Goal: Check status: Check status

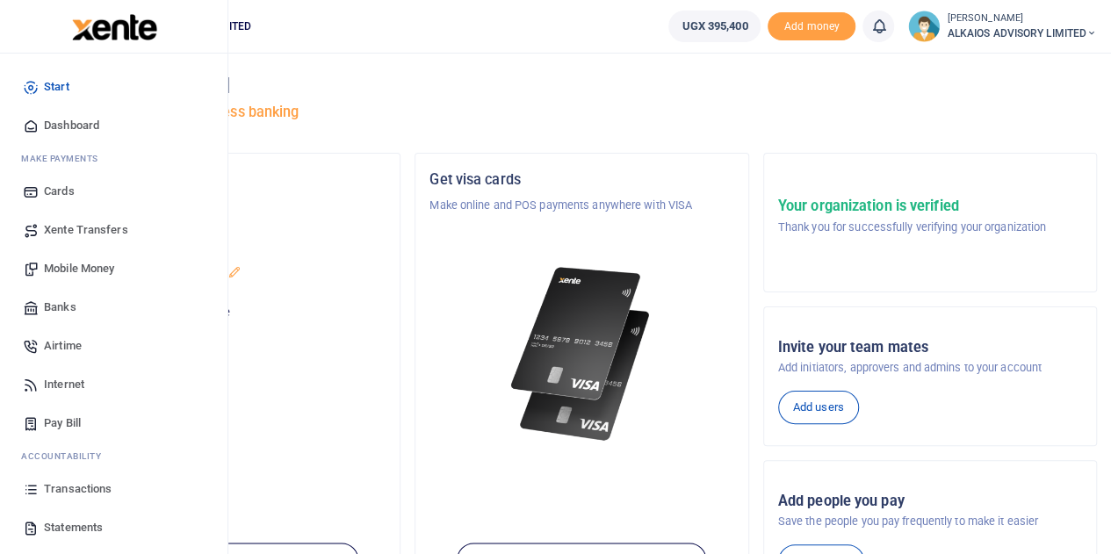
click at [77, 486] on span "Transactions" at bounding box center [78, 489] width 68 height 18
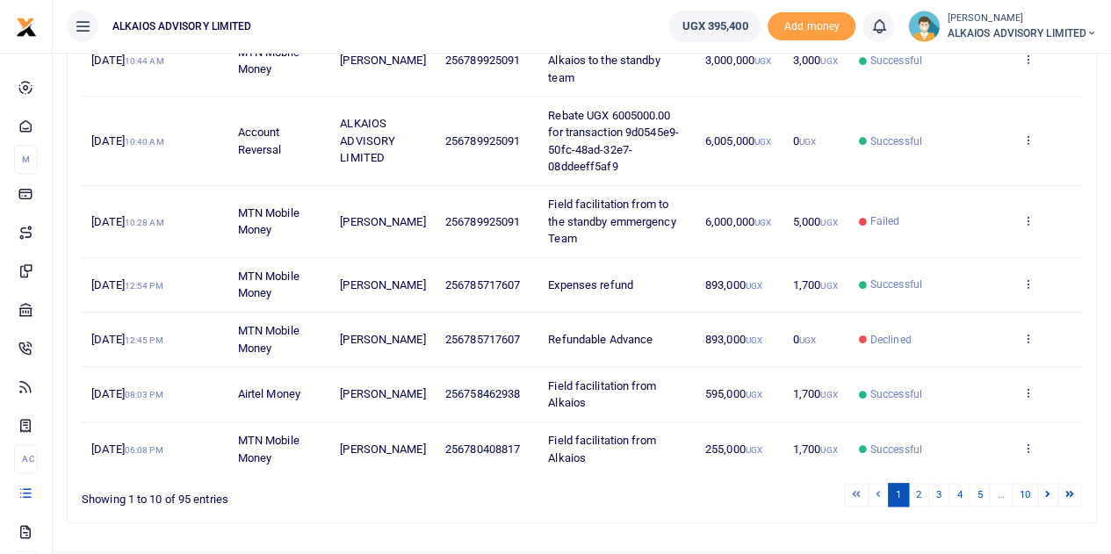
scroll to position [505, 0]
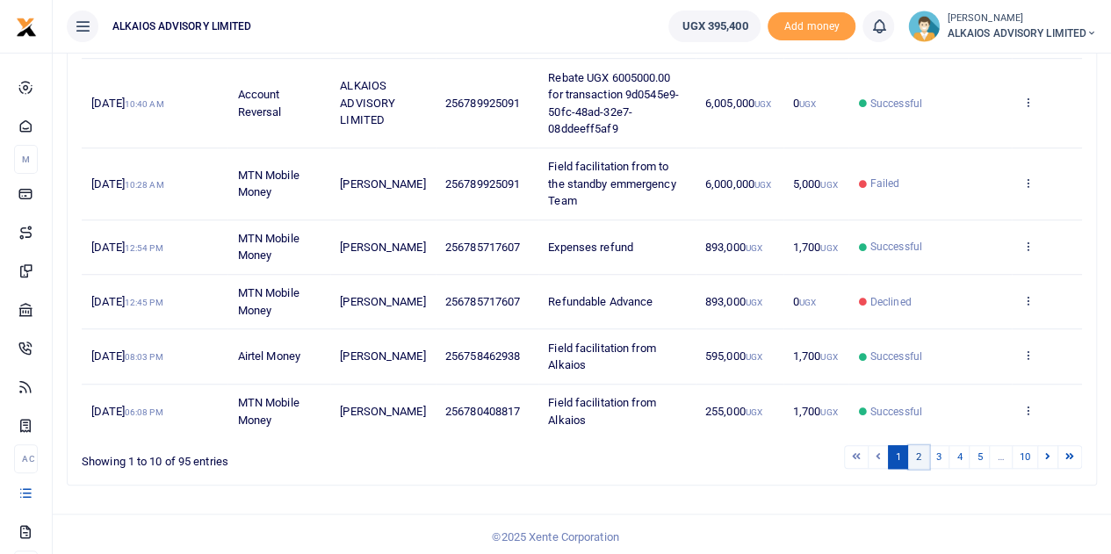
click at [920, 450] on link "2" at bounding box center [918, 457] width 21 height 24
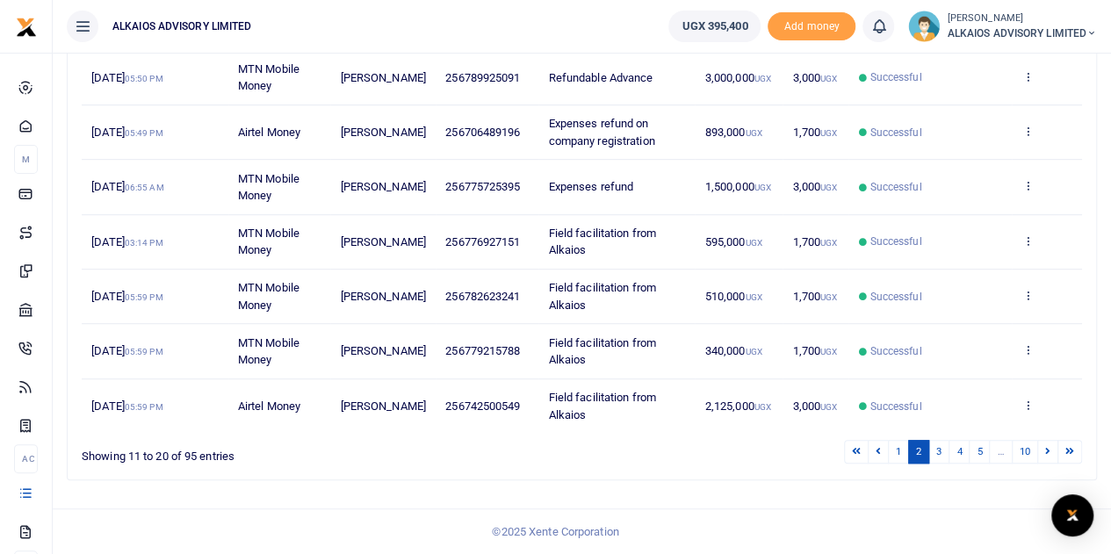
scroll to position [450, 0]
click at [944, 455] on link "3" at bounding box center [938, 452] width 21 height 24
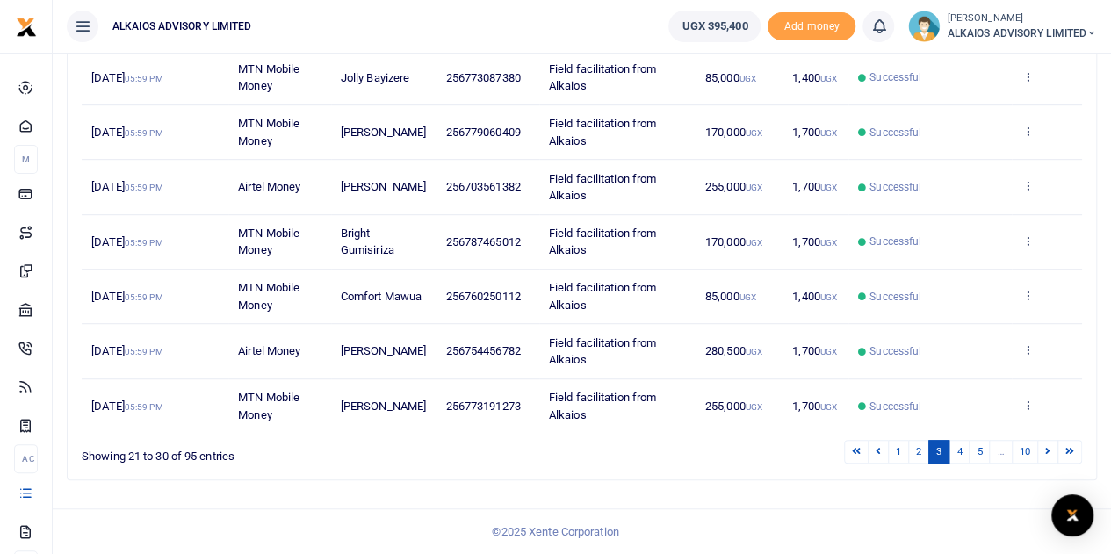
scroll to position [436, 0]
